Goal: Check status: Check status

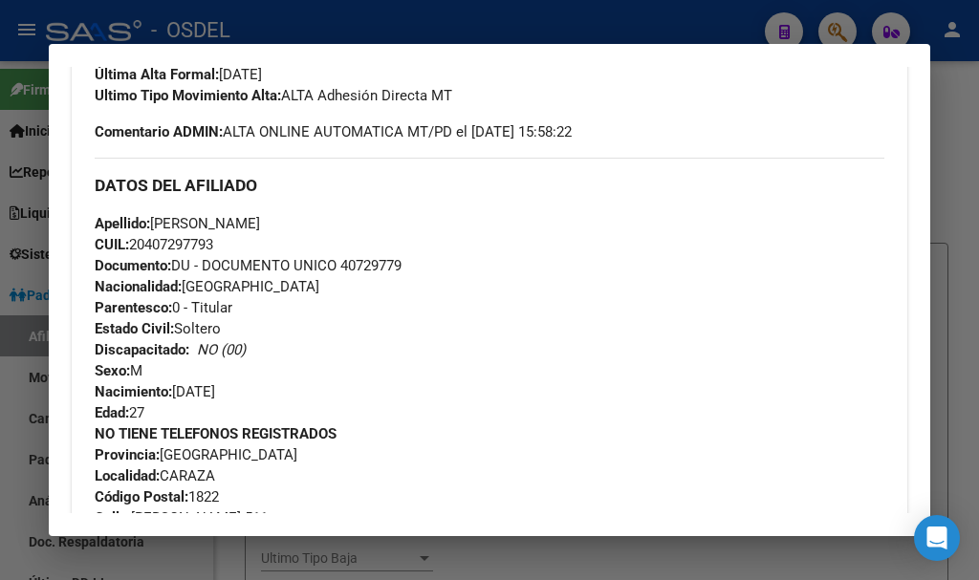
scroll to position [323, 0]
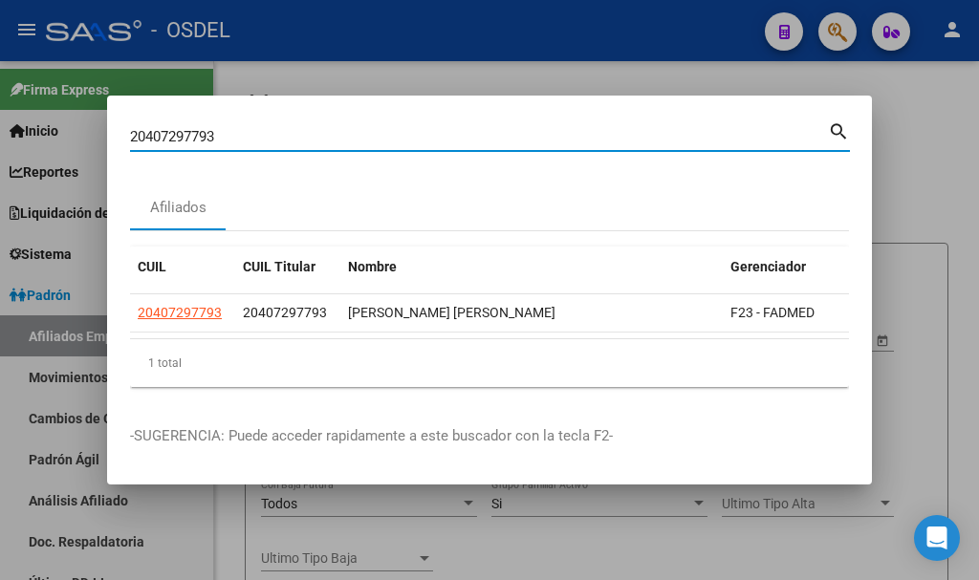
drag, startPoint x: 241, startPoint y: 130, endPoint x: 71, endPoint y: 130, distance: 170.2
click at [71, 130] on div "20407297793 Buscar (apellido, dni, cuil, nro traspaso, cuit, obra social) searc…" at bounding box center [489, 290] width 979 height 580
paste input "40729779"
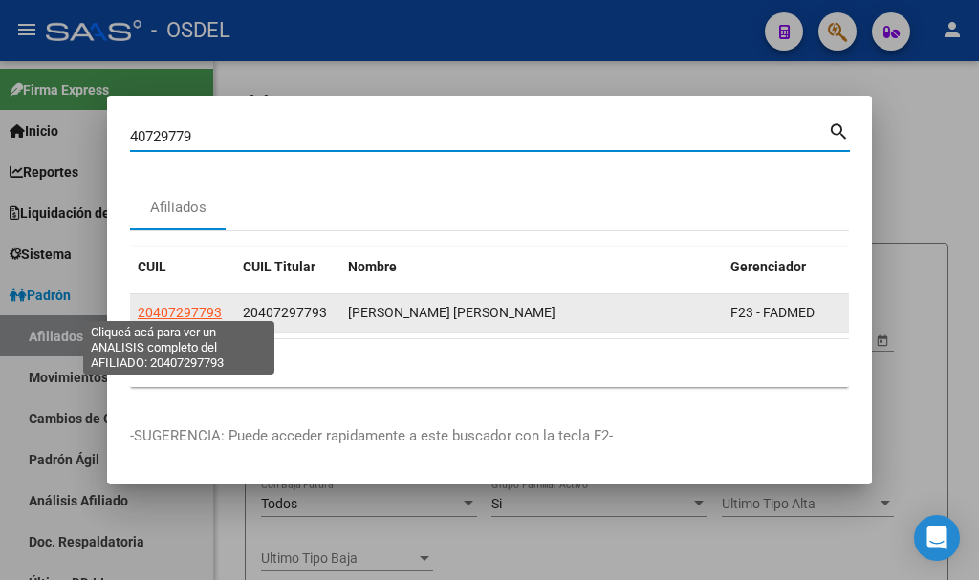
click at [187, 306] on span "20407297793" at bounding box center [180, 312] width 84 height 15
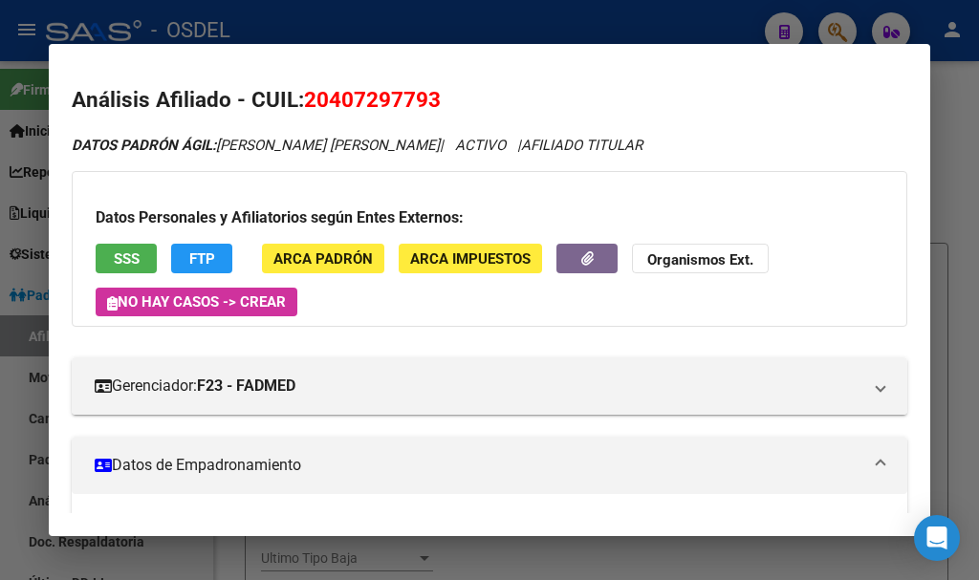
click at [141, 252] on button "SSS" at bounding box center [126, 259] width 61 height 30
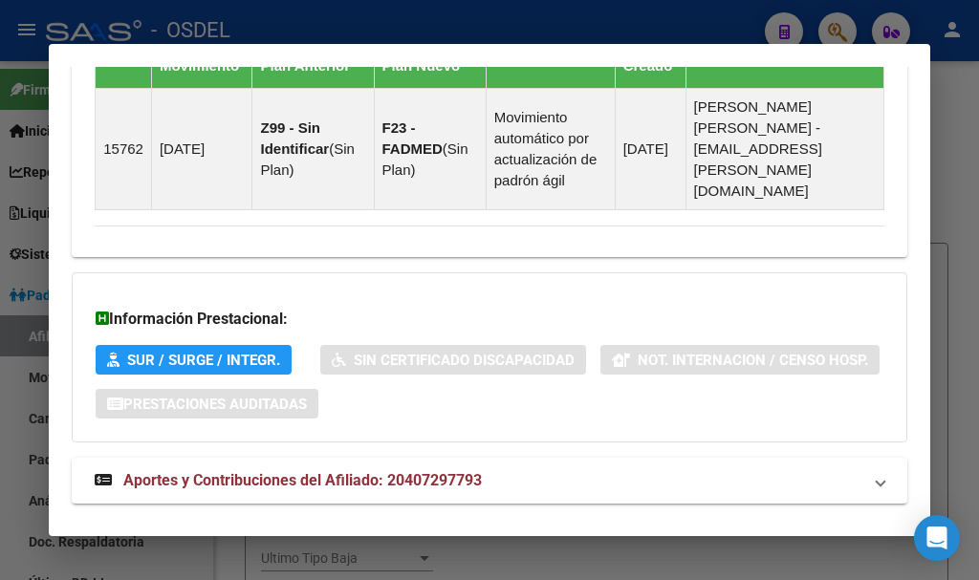
scroll to position [1471, 0]
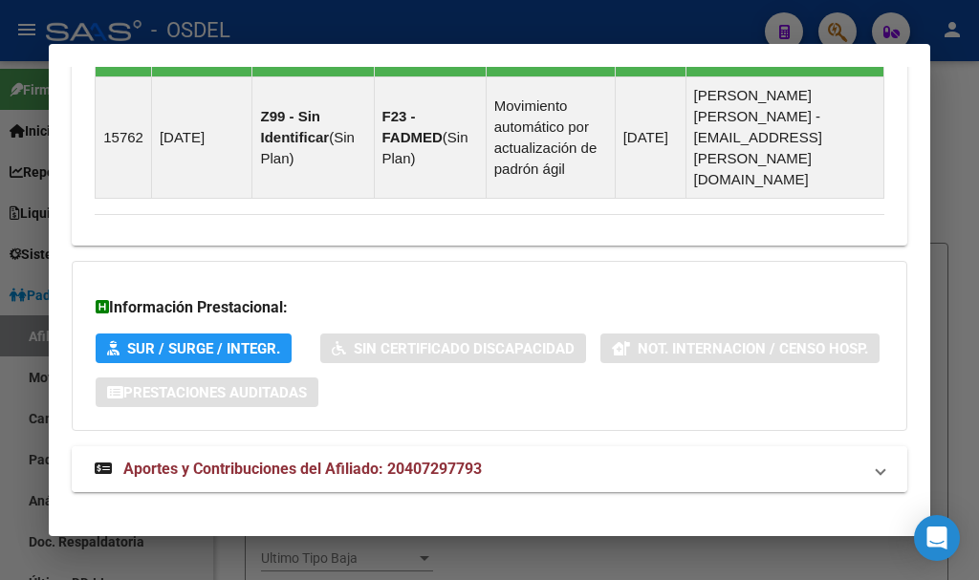
click at [262, 460] on span "Aportes y Contribuciones del Afiliado: 20407297793" at bounding box center [302, 469] width 359 height 18
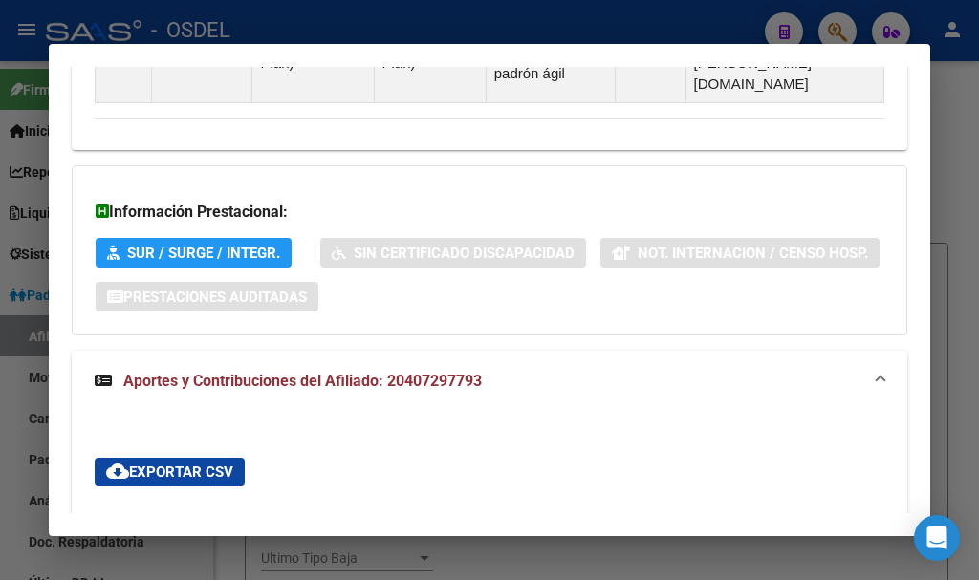
scroll to position [993, 0]
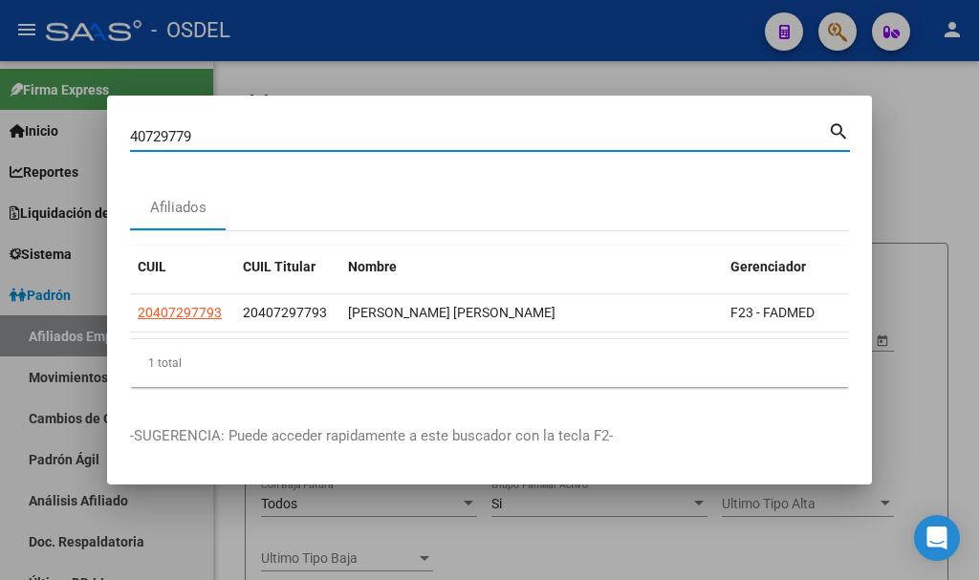
drag, startPoint x: 206, startPoint y: 120, endPoint x: 73, endPoint y: 120, distance: 132.9
click at [73, 120] on div "40729779 Buscar (apellido, dni, cuil, nro traspaso, cuit, obra social) search A…" at bounding box center [489, 290] width 979 height 580
paste input "20949807267"
type input "20949807267"
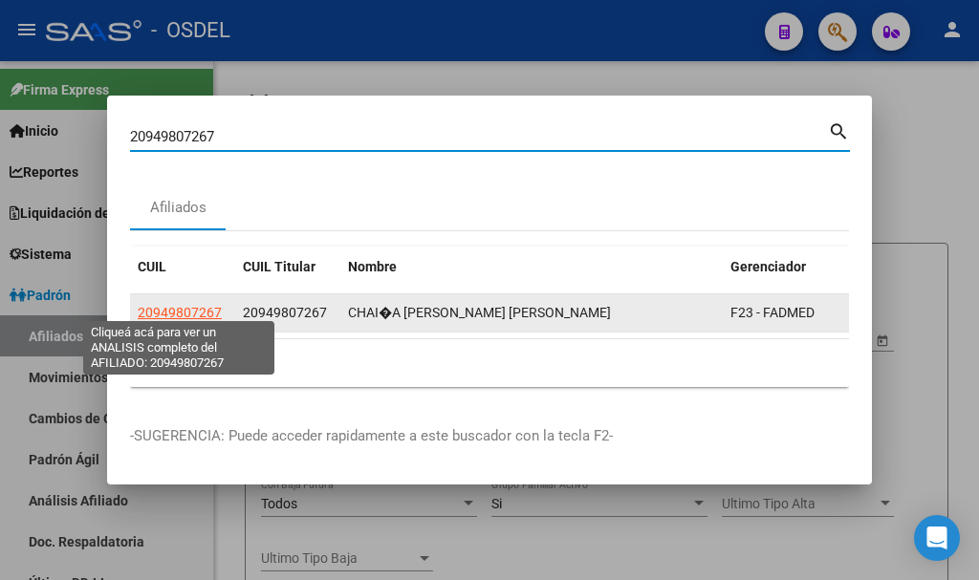
click at [174, 305] on span "20949807267" at bounding box center [180, 312] width 84 height 15
type textarea "20949807267"
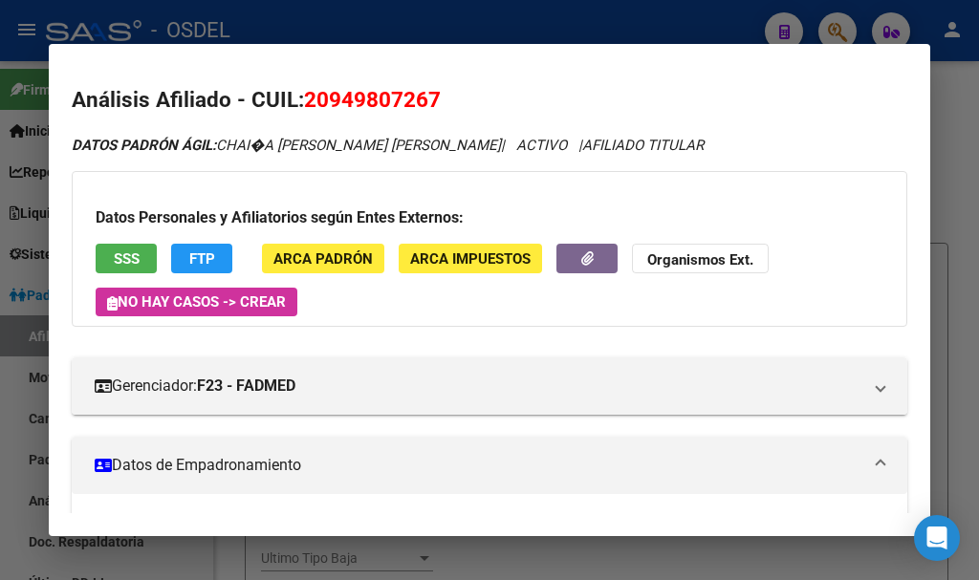
click at [124, 252] on span "SSS" at bounding box center [127, 259] width 26 height 17
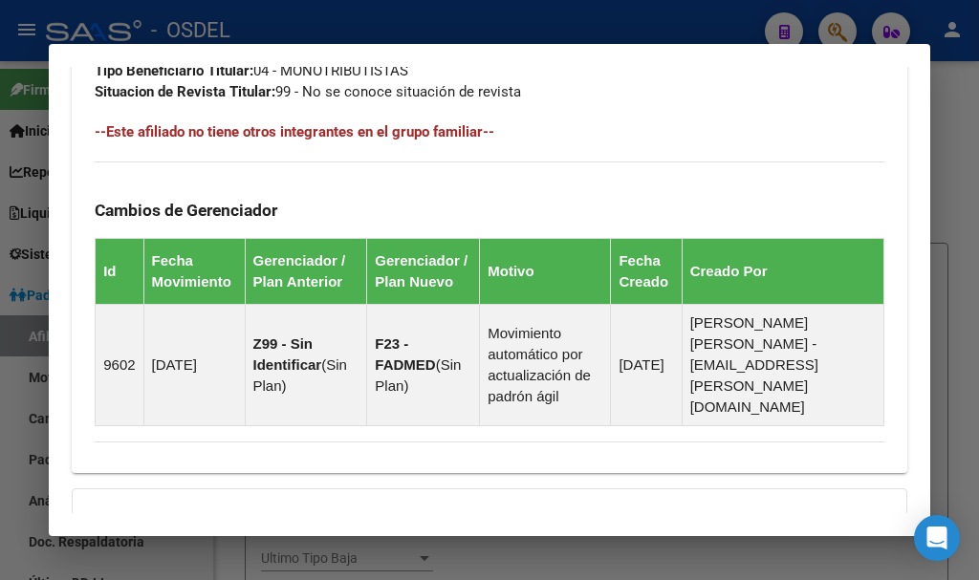
scroll to position [1471, 0]
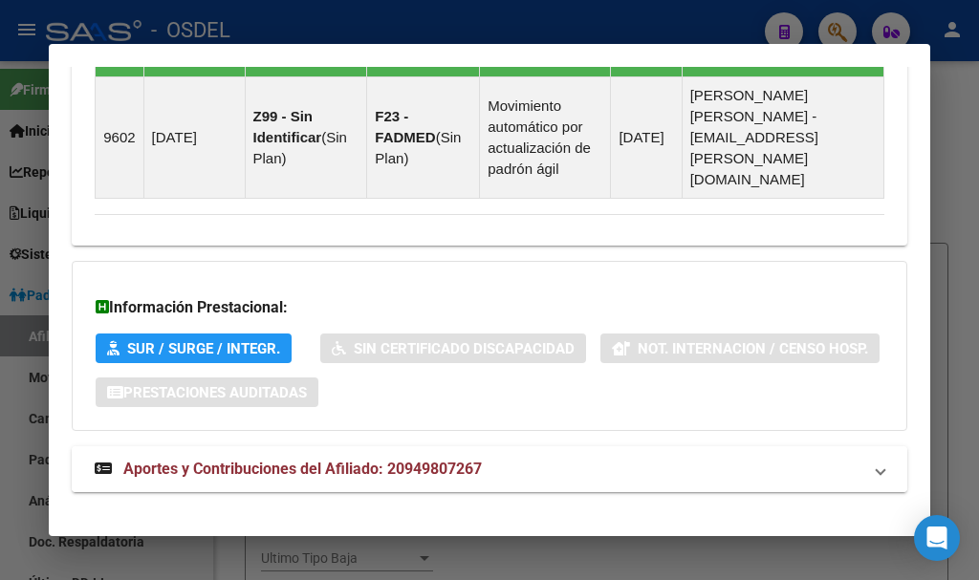
click at [225, 460] on span "Aportes y Contribuciones del Afiliado: 20949807267" at bounding box center [302, 469] width 359 height 18
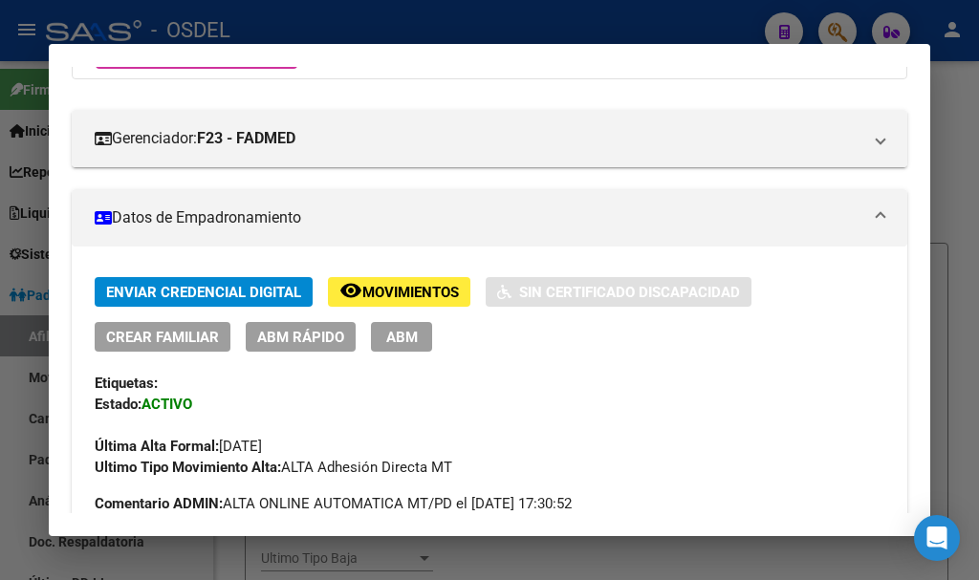
scroll to position [0, 0]
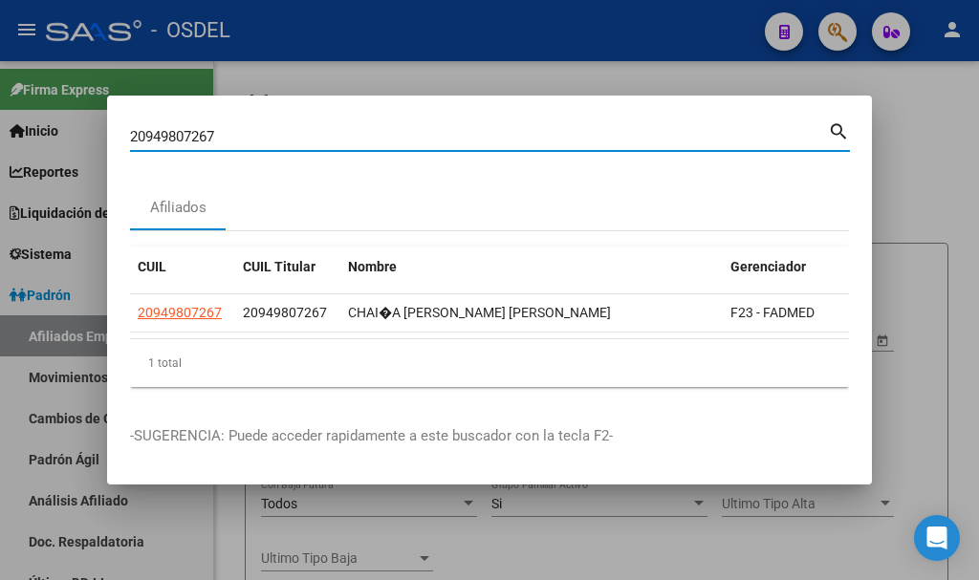
drag, startPoint x: 223, startPoint y: 130, endPoint x: 0, endPoint y: 118, distance: 223.2
click at [0, 118] on div "20949807267 Buscar (apellido, dni, cuil, nro traspaso, cuit, obra social) searc…" at bounding box center [489, 290] width 979 height 580
paste input "7503593"
type input "27503593"
